Goal: Task Accomplishment & Management: Complete application form

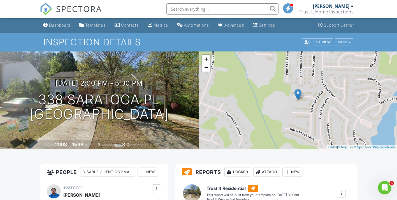
click at [233, 7] on input "text" at bounding box center [222, 8] width 112 height 11
click at [66, 26] on div "Dashboard" at bounding box center [59, 25] width 21 height 5
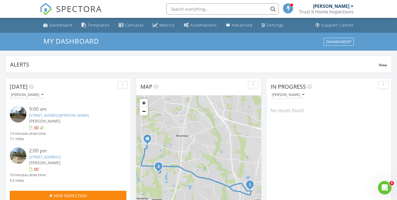
click at [66, 26] on div "Dashboard" at bounding box center [60, 24] width 23 height 5
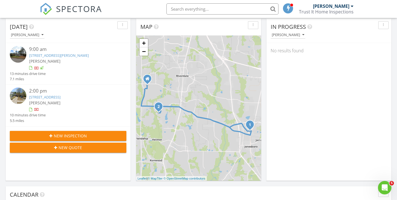
scroll to position [61, 0]
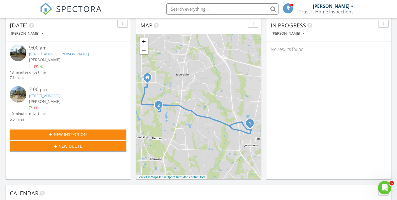
click at [59, 132] on span "New Inspection" at bounding box center [70, 135] width 33 height 6
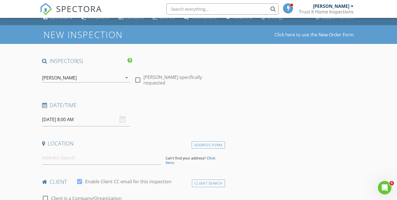
scroll to position [15, 0]
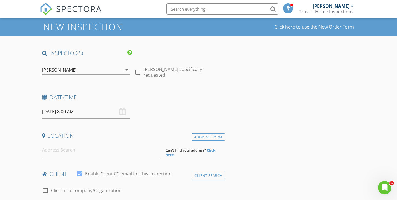
click at [95, 114] on input "08/29/2025 8:00 AM" at bounding box center [86, 112] width 88 height 14
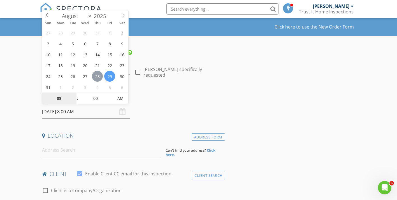
type input "08/28/2025 8:00 AM"
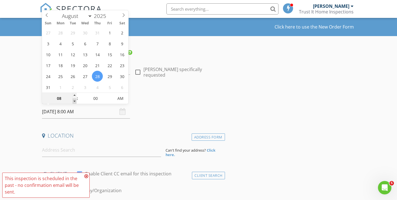
type input "07"
click at [75, 100] on span at bounding box center [74, 102] width 4 height 6
type input "08/28/2025 7:00 PM"
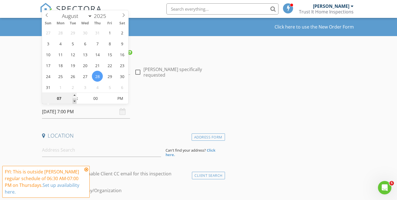
type input "06"
type input "[DATE] 6:00 PM"
click at [75, 101] on span at bounding box center [74, 102] width 4 height 6
type input "05"
type input "[DATE] 5:00 PM"
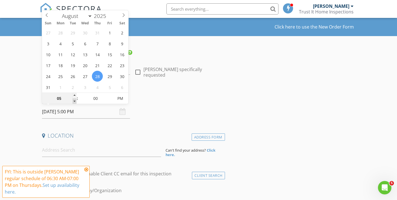
click at [75, 101] on span at bounding box center [74, 102] width 4 height 6
click at [85, 152] on input at bounding box center [101, 150] width 119 height 14
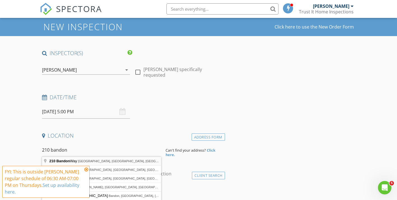
type input "210 Bandon Way, Peachtree City, GA, USA"
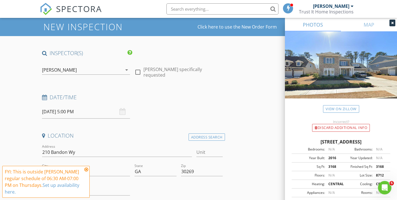
click at [87, 170] on icon at bounding box center [86, 169] width 4 height 4
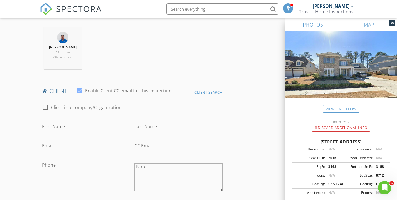
scroll to position [219, 0]
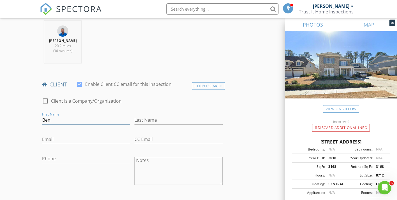
type input "Ben"
type input "[PERSON_NAME]"
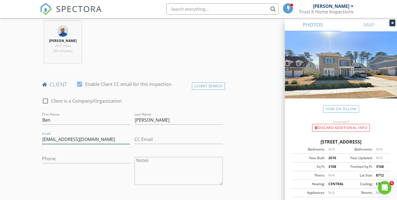
type input "[EMAIL_ADDRESS][DOMAIN_NAME]"
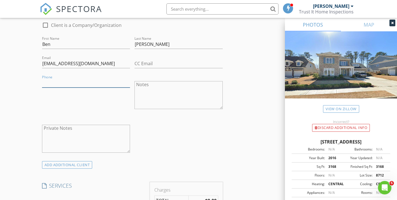
scroll to position [303, 0]
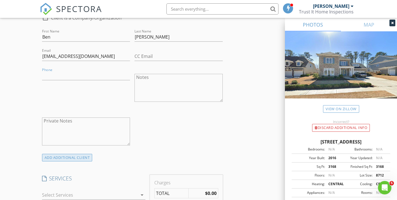
click at [87, 159] on div "ADD ADDITIONAL client" at bounding box center [67, 158] width 50 height 8
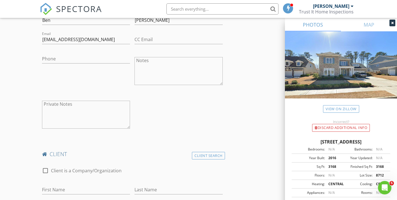
scroll to position [362, 0]
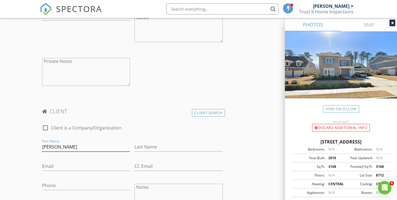
type input "[PERSON_NAME]"
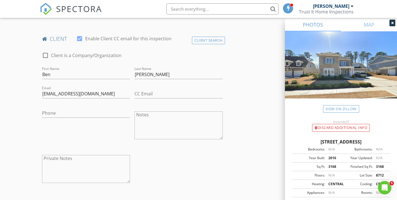
scroll to position [260, 0]
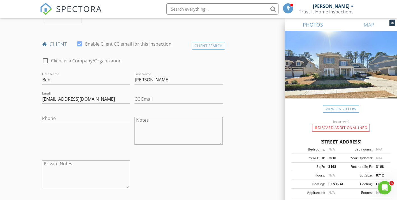
type input "[EMAIL_ADDRESS][DOMAIN_NAME]"
click at [65, 121] on input "Phone" at bounding box center [86, 119] width 88 height 9
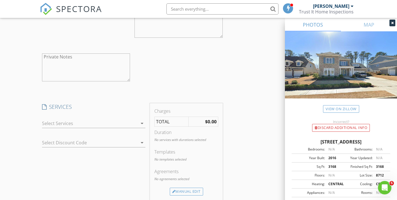
scroll to position [541, 0]
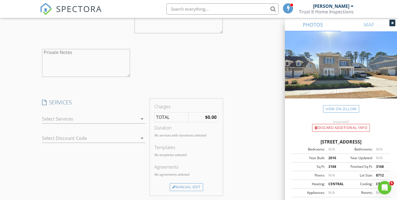
type input "[PHONE_NUMBER]"
click at [119, 118] on div at bounding box center [90, 118] width 96 height 9
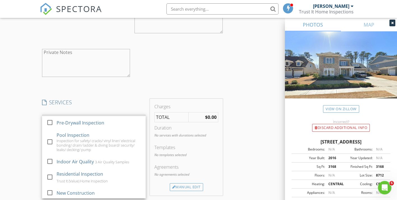
scroll to position [96, 0]
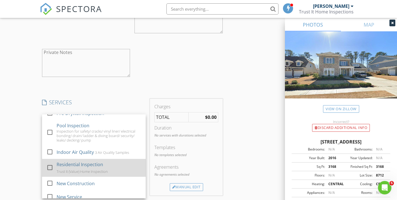
click at [55, 164] on div "check_box_outline_blank" at bounding box center [50, 167] width 9 height 7
checkbox input "false"
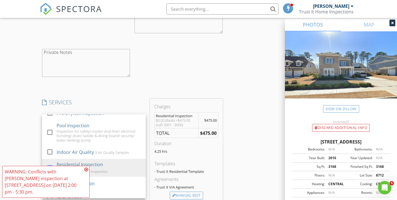
click at [86, 172] on icon at bounding box center [86, 169] width 4 height 4
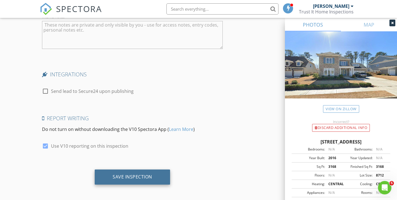
scroll to position [1008, 0]
click at [137, 174] on div "Save Inspection" at bounding box center [131, 177] width 39 height 6
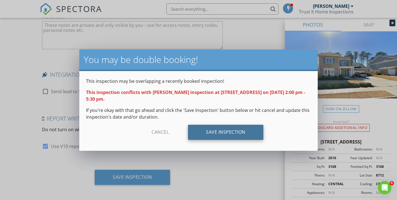
click at [217, 133] on div "Save Inspection" at bounding box center [225, 132] width 75 height 15
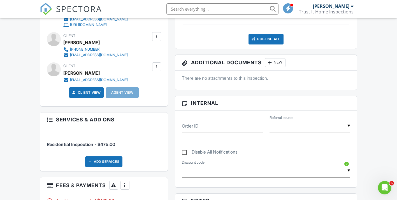
scroll to position [183, 0]
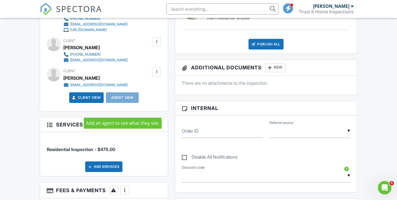
click at [119, 103] on div "Agent View" at bounding box center [122, 97] width 33 height 11
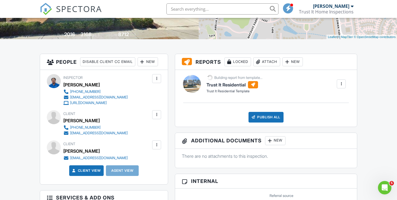
scroll to position [83, 0]
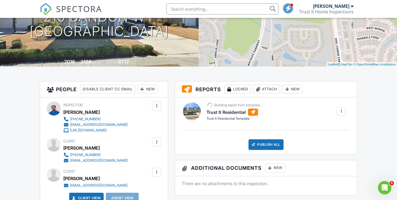
click at [139, 92] on div at bounding box center [142, 89] width 6 height 6
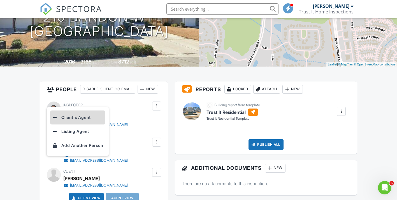
click at [69, 120] on li "Client's Agent" at bounding box center [77, 118] width 55 height 14
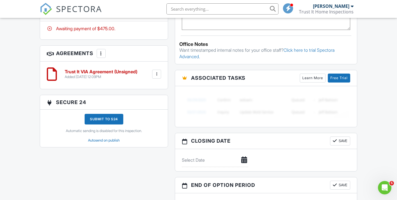
scroll to position [402, 0]
